Goal: Task Accomplishment & Management: Use online tool/utility

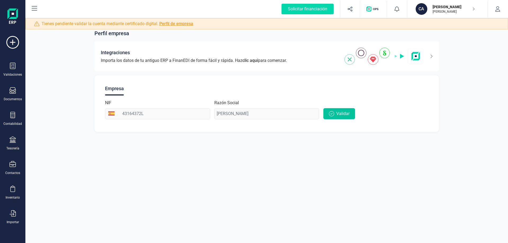
click at [341, 117] on button "Validar" at bounding box center [340, 113] width 32 height 11
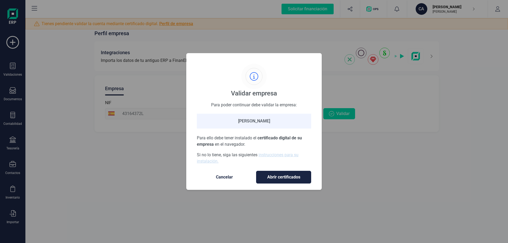
click at [286, 177] on span "Abrir certificados" at bounding box center [284, 177] width 44 height 6
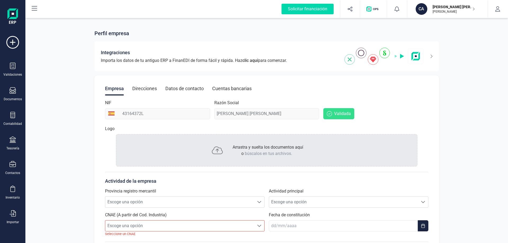
scroll to position [85, 0]
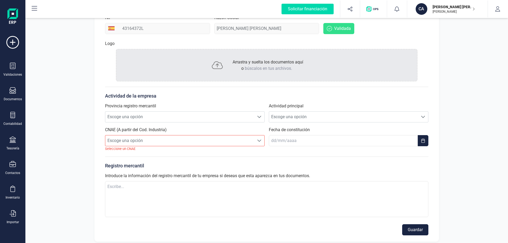
click at [414, 229] on button "Guardar" at bounding box center [416, 230] width 26 height 11
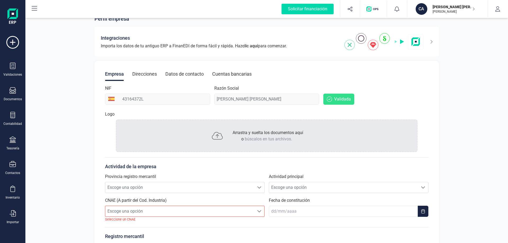
scroll to position [26, 0]
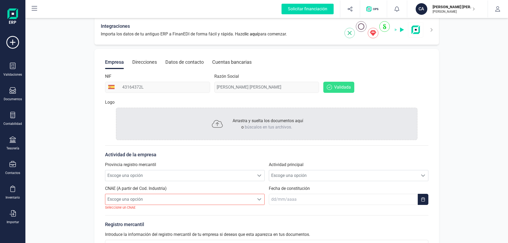
click at [258, 34] on span "clic aquí" at bounding box center [251, 34] width 16 height 5
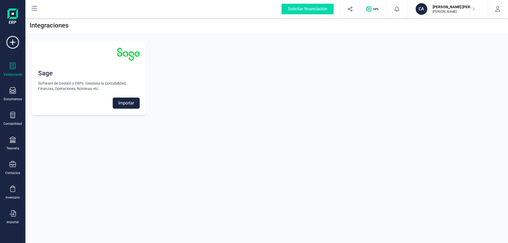
click at [15, 66] on icon at bounding box center [13, 66] width 6 height 6
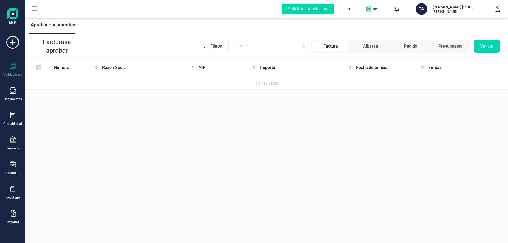
click at [328, 47] on div "Factura" at bounding box center [331, 46] width 15 height 6
click at [7, 212] on div "Importar" at bounding box center [12, 218] width 21 height 14
click at [52, 162] on span "Facturas" at bounding box center [55, 164] width 28 height 6
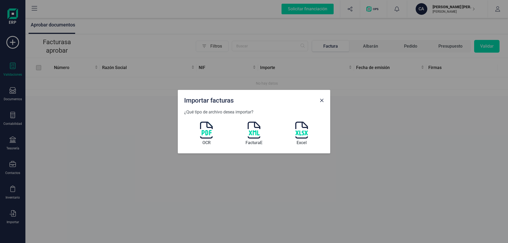
click at [208, 130] on img at bounding box center [206, 130] width 13 height 17
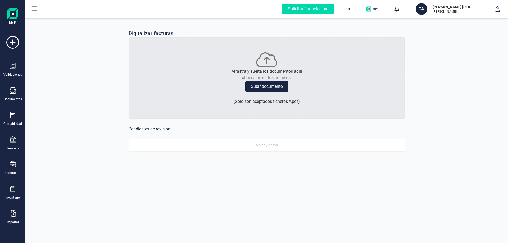
click at [269, 86] on button "Subir documento" at bounding box center [267, 86] width 43 height 11
